Goal: Task Accomplishment & Management: Manage account settings

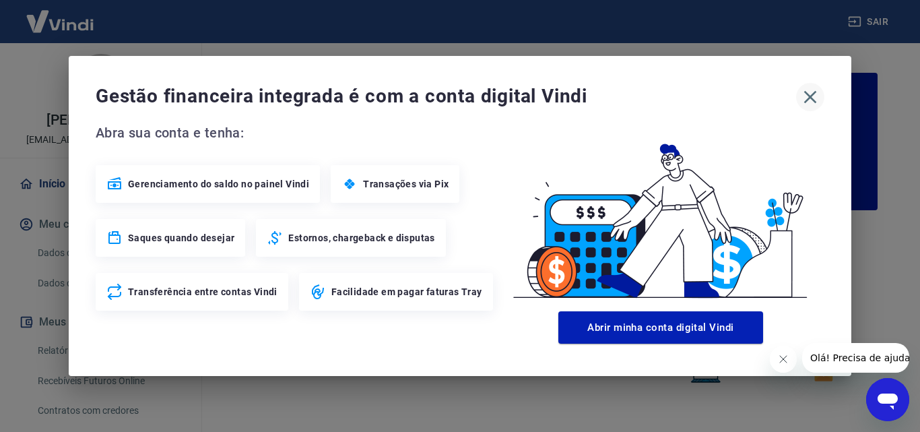
click at [812, 94] on icon "button" at bounding box center [811, 97] width 22 height 22
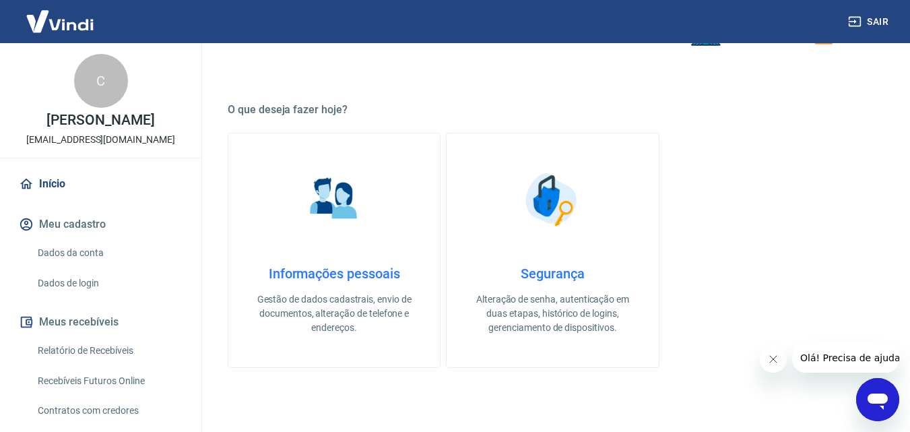
click at [90, 78] on div "C" at bounding box center [101, 81] width 54 height 54
click at [77, 19] on img at bounding box center [60, 21] width 88 height 41
click at [75, 19] on img at bounding box center [60, 21] width 88 height 41
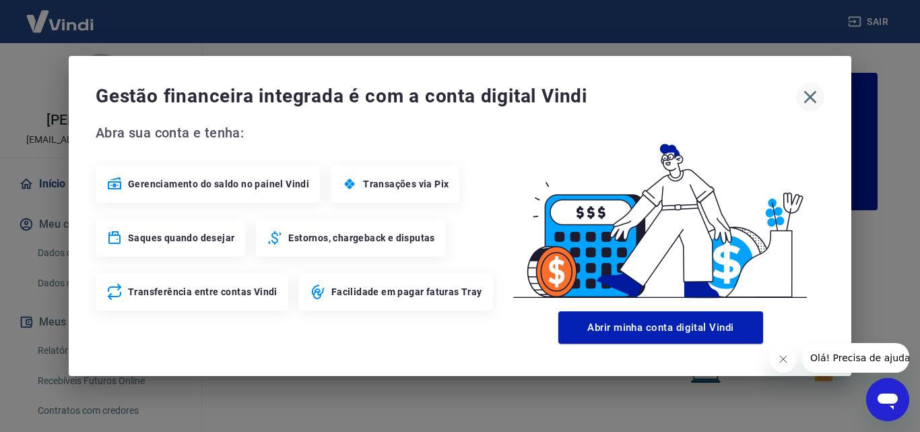
click at [814, 99] on icon "button" at bounding box center [811, 97] width 22 height 22
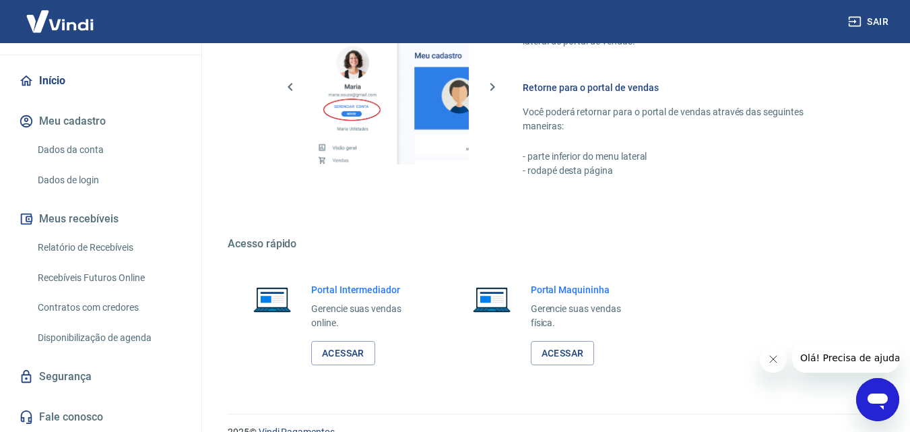
scroll to position [813, 0]
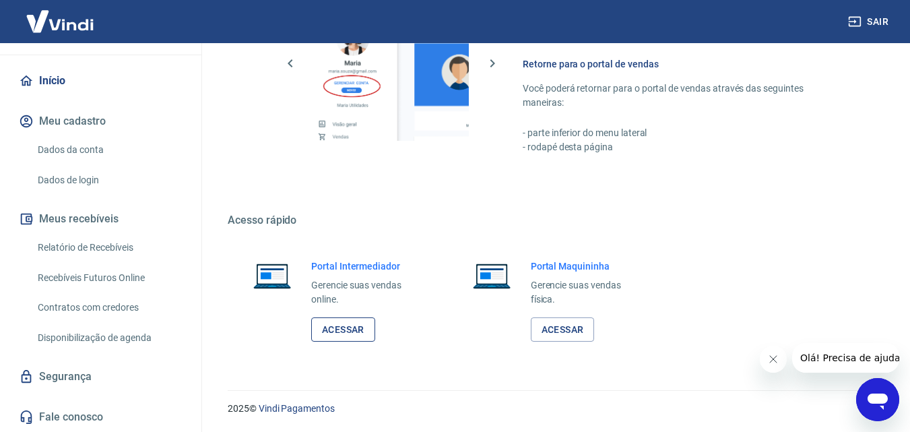
click at [355, 329] on link "Acessar" at bounding box center [343, 329] width 64 height 25
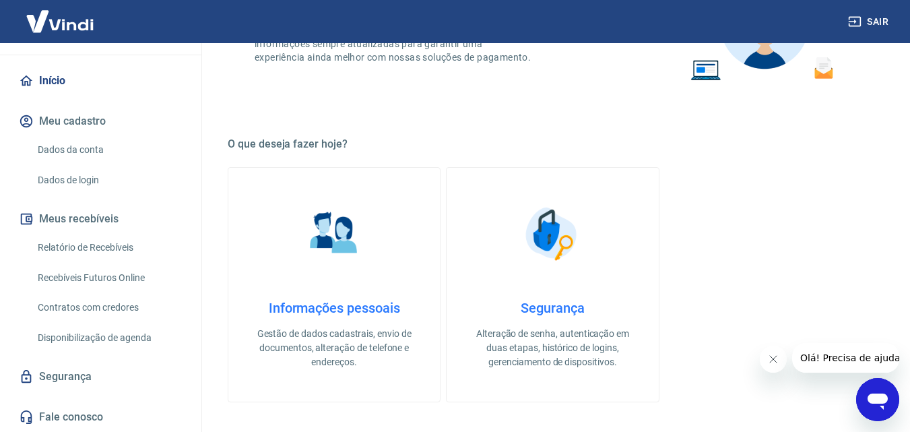
scroll to position [337, 0]
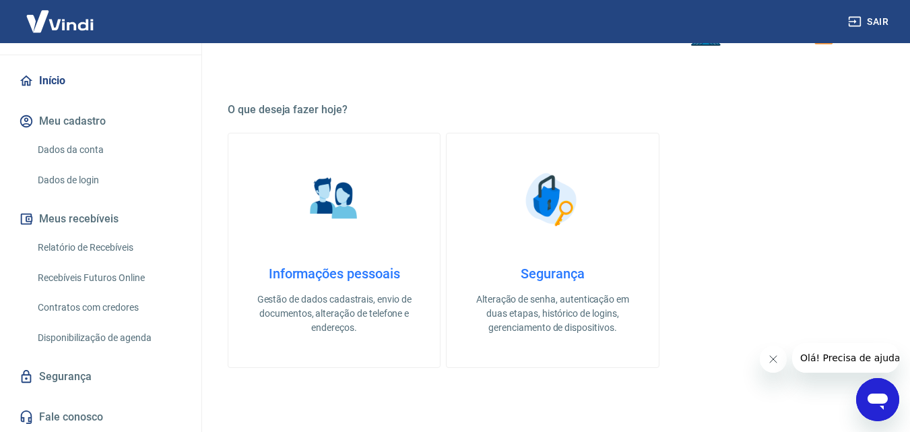
click at [317, 207] on img at bounding box center [333, 199] width 67 height 67
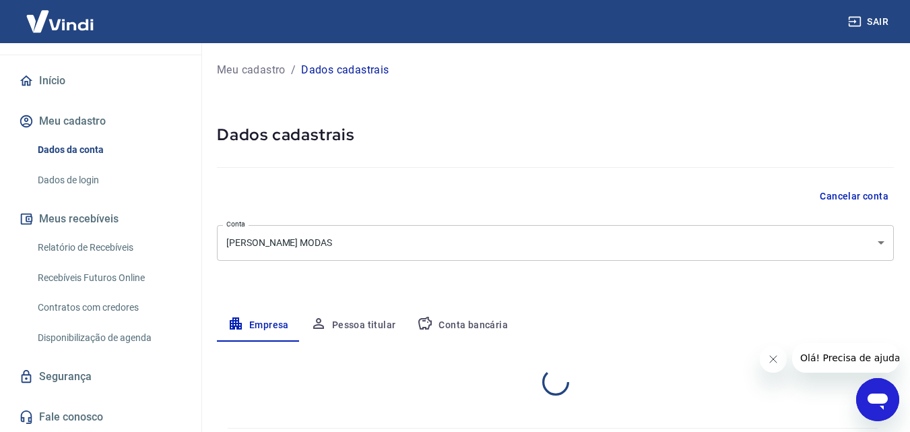
select select "SP"
select select "business"
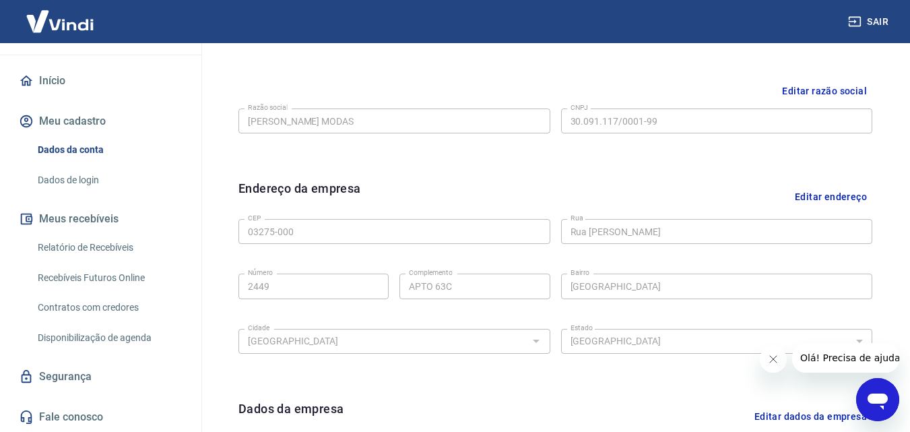
scroll to position [337, 0]
